Goal: Use online tool/utility: Utilize a website feature to perform a specific function

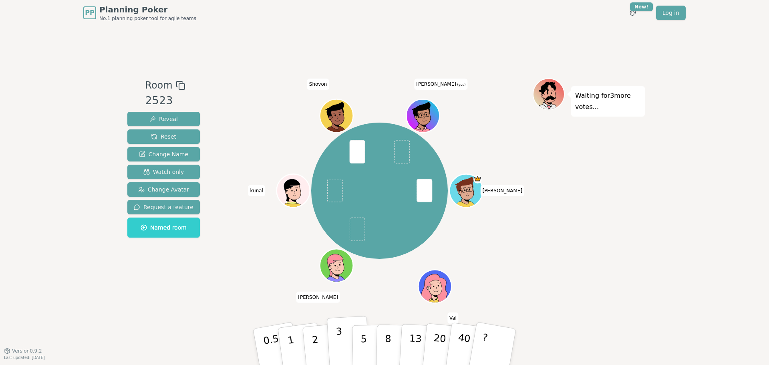
click at [333, 316] on button "3" at bounding box center [349, 346] width 44 height 62
click at [361, 316] on p "5" at bounding box center [363, 346] width 7 height 43
click at [340, 316] on p "3" at bounding box center [339, 347] width 9 height 44
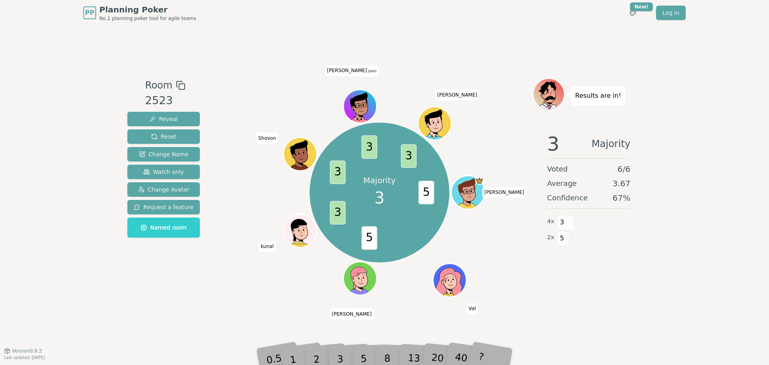
click at [361, 316] on div "5" at bounding box center [372, 346] width 24 height 28
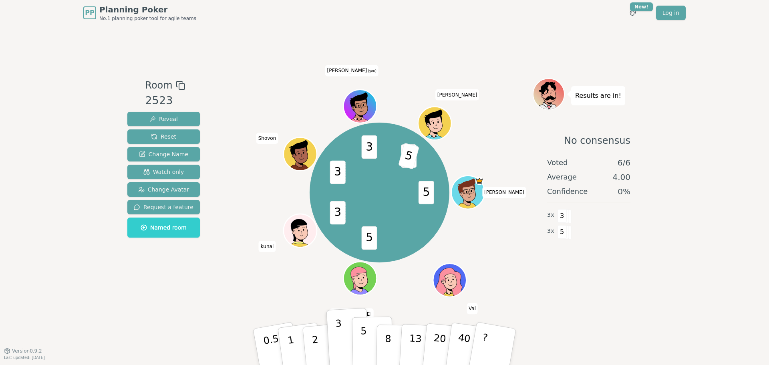
click at [365, 316] on p "5" at bounding box center [363, 346] width 7 height 43
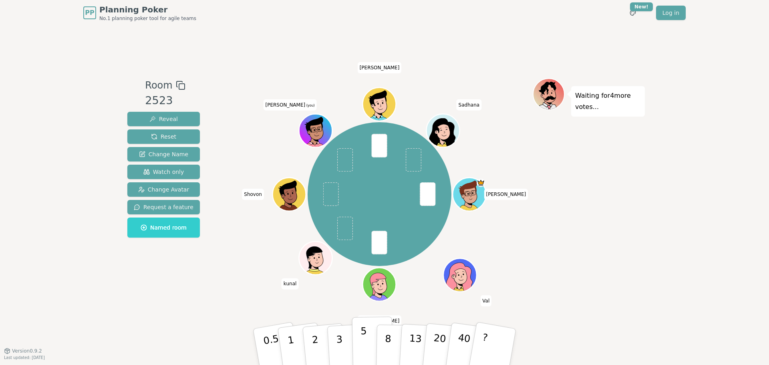
click at [370, 316] on button "5" at bounding box center [372, 346] width 41 height 61
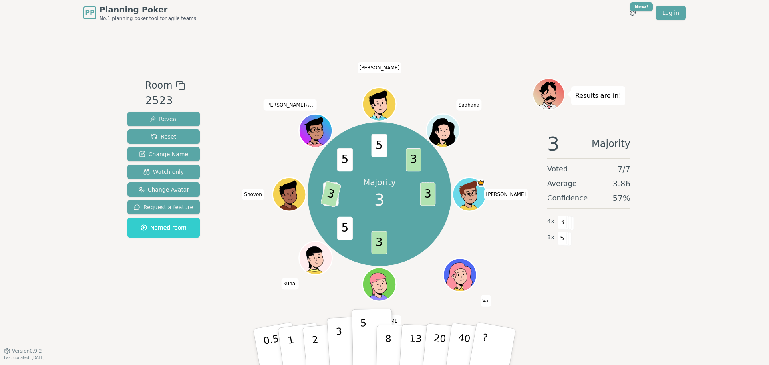
click at [343, 316] on button "3" at bounding box center [349, 346] width 44 height 62
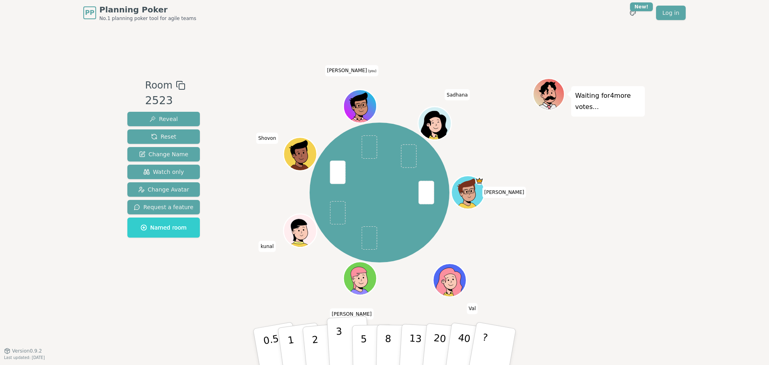
click at [341, 316] on button "3" at bounding box center [349, 346] width 44 height 62
click at [338, 316] on p "3" at bounding box center [339, 347] width 9 height 44
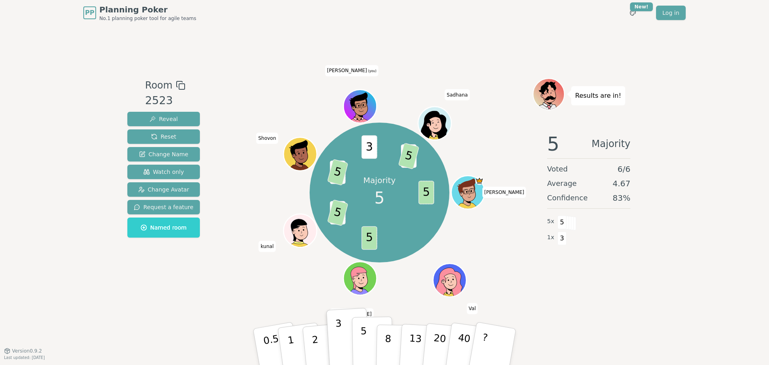
click at [369, 316] on button "5" at bounding box center [372, 346] width 41 height 61
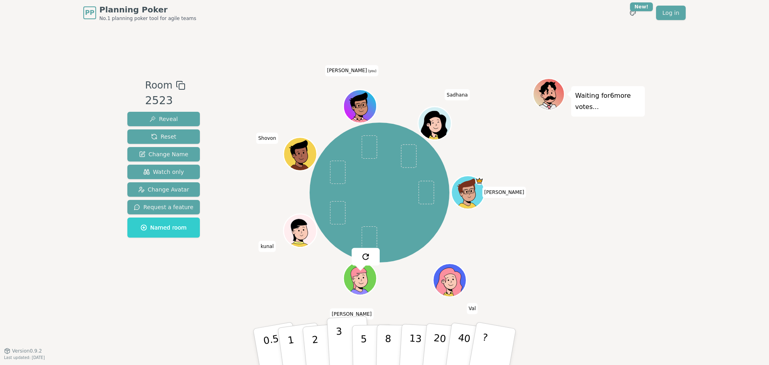
click at [340, 316] on p "3" at bounding box center [339, 347] width 9 height 44
